Goal: Information Seeking & Learning: Learn about a topic

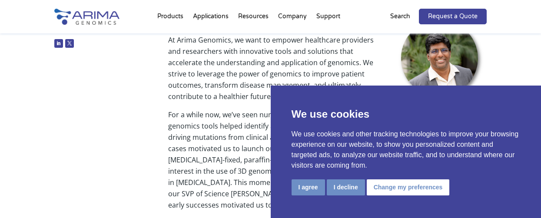
scroll to position [139, 0]
click at [312, 188] on button "I agree" at bounding box center [307, 187] width 33 height 16
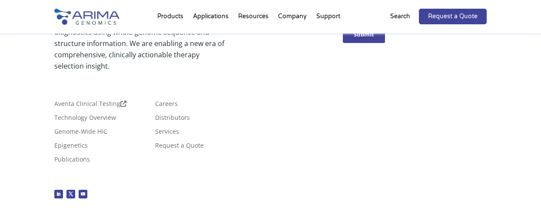
scroll to position [950, 0]
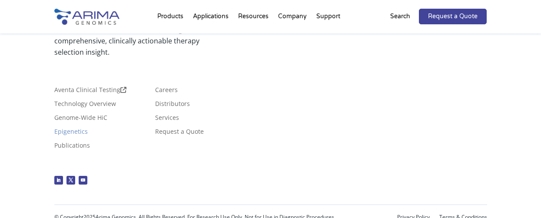
click at [72, 129] on link "Epigenetics" at bounding box center [70, 134] width 33 height 10
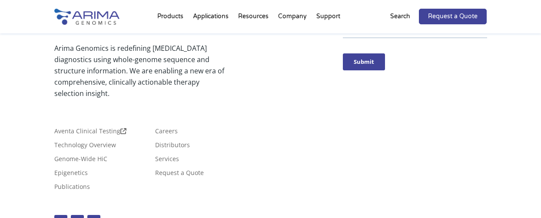
scroll to position [1911, 0]
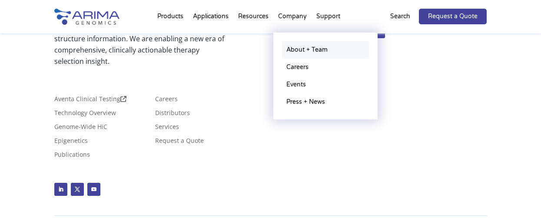
click at [300, 52] on link "About + Team" at bounding box center [325, 49] width 87 height 17
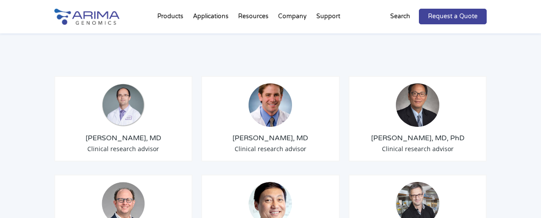
scroll to position [1008, 0]
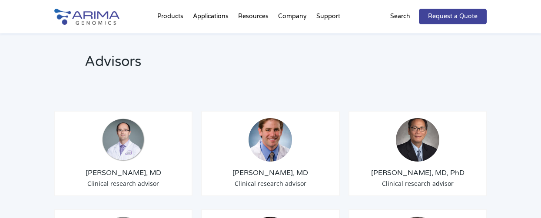
click at [304, 89] on div "Matija Snuderl, MD Clinical research advisor Darren Sigal, MD Clinical research…" at bounding box center [270, 110] width 433 height 43
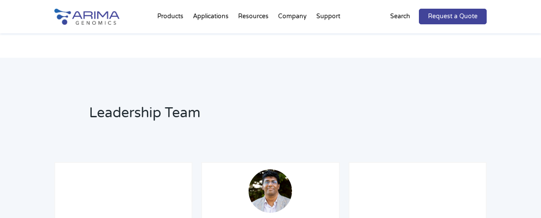
scroll to position [591, 0]
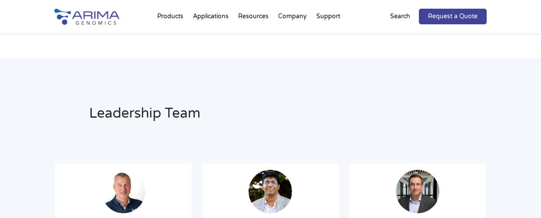
drag, startPoint x: 21, startPoint y: 43, endPoint x: 21, endPoint y: 15, distance: 28.7
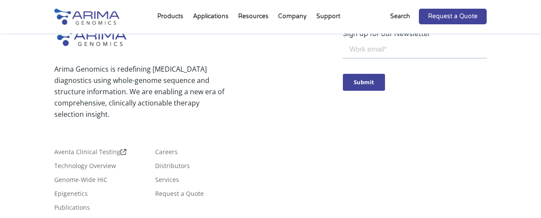
scroll to position [1705, 0]
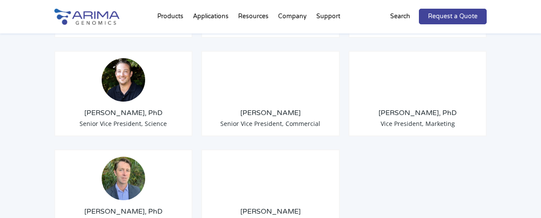
scroll to position [799, 0]
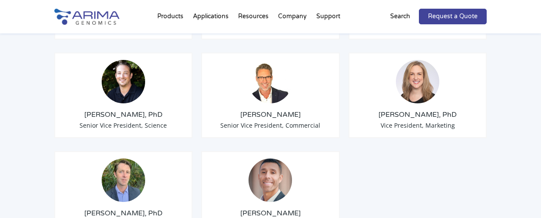
click at [139, 110] on h3 "[PERSON_NAME], PhD" at bounding box center [124, 115] width 124 height 10
click at [138, 110] on h3 "[PERSON_NAME], PhD" at bounding box center [124, 115] width 124 height 10
click at [138, 110] on h3 "Anthony Schmitt, PhD" at bounding box center [124, 115] width 124 height 10
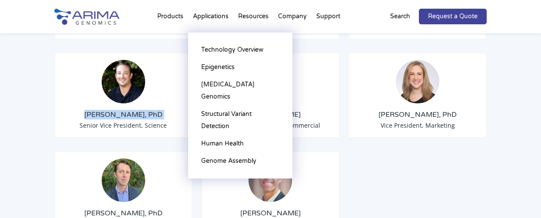
copy div "Anthony Schmitt, PhD"
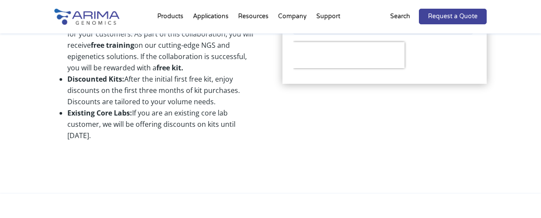
scroll to position [417, 0]
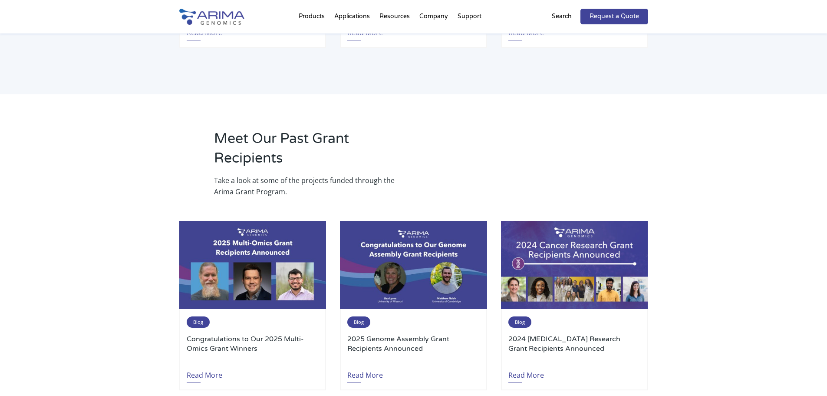
scroll to position [869, 0]
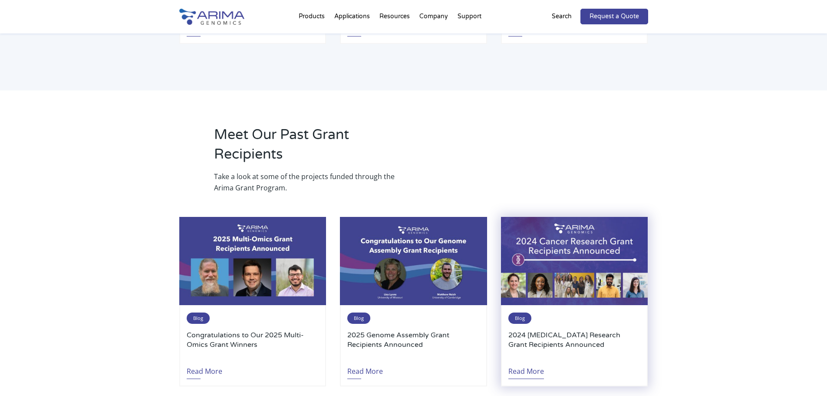
click at [534, 359] on link "Read More" at bounding box center [527, 369] width 36 height 20
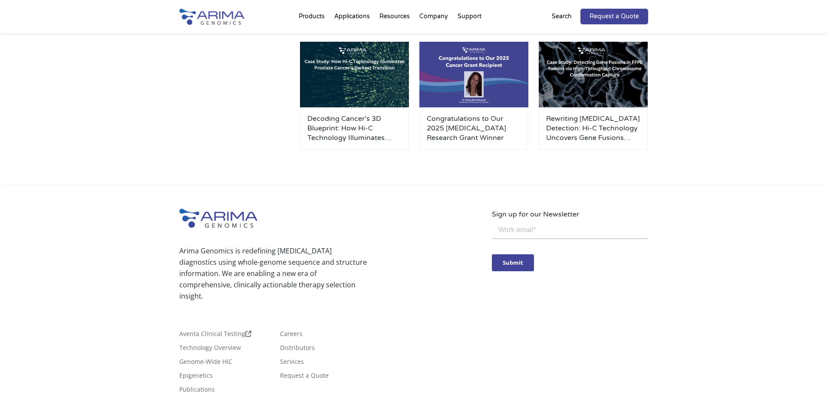
scroll to position [2242, 0]
